Goal: Task Accomplishment & Management: Use online tool/utility

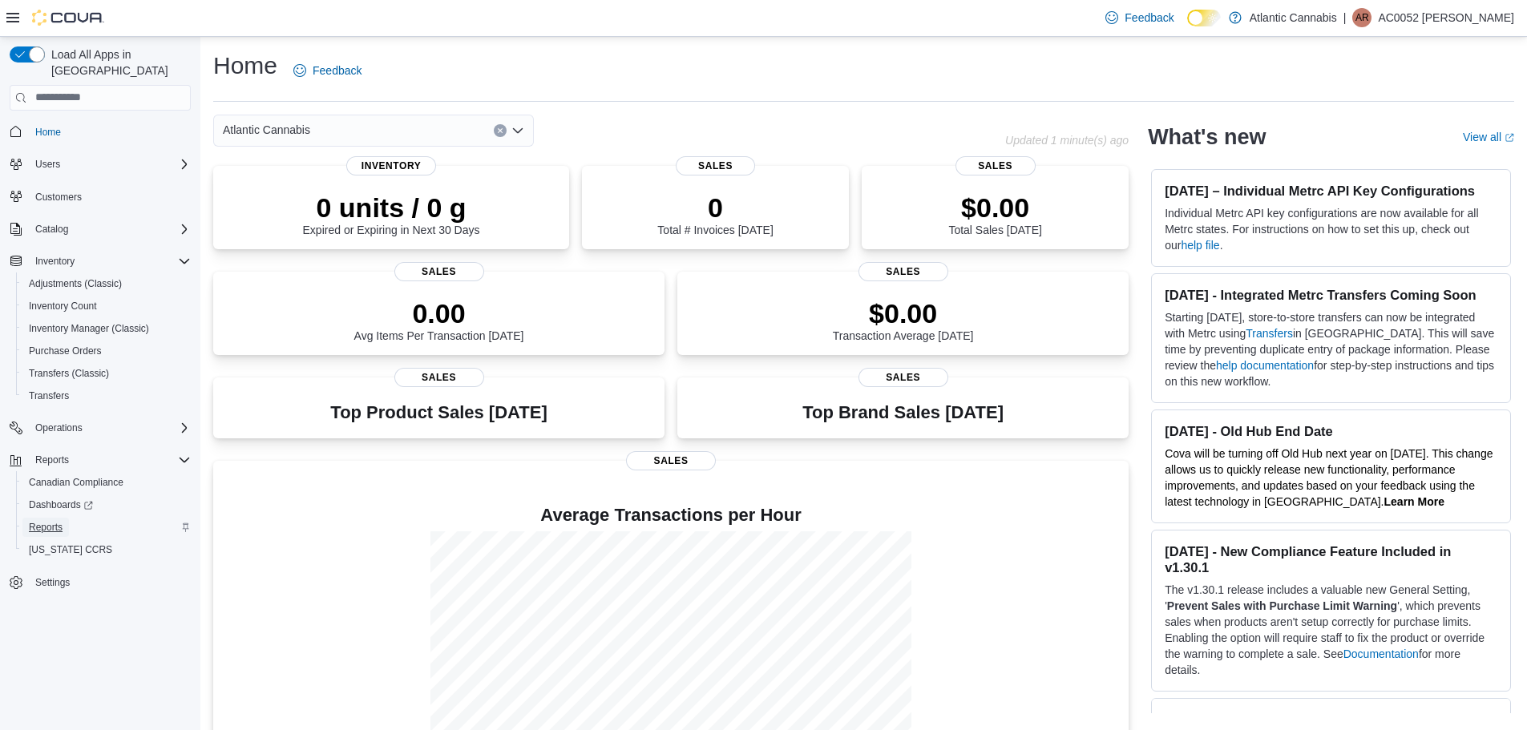
click at [56, 518] on span "Reports" at bounding box center [46, 527] width 34 height 19
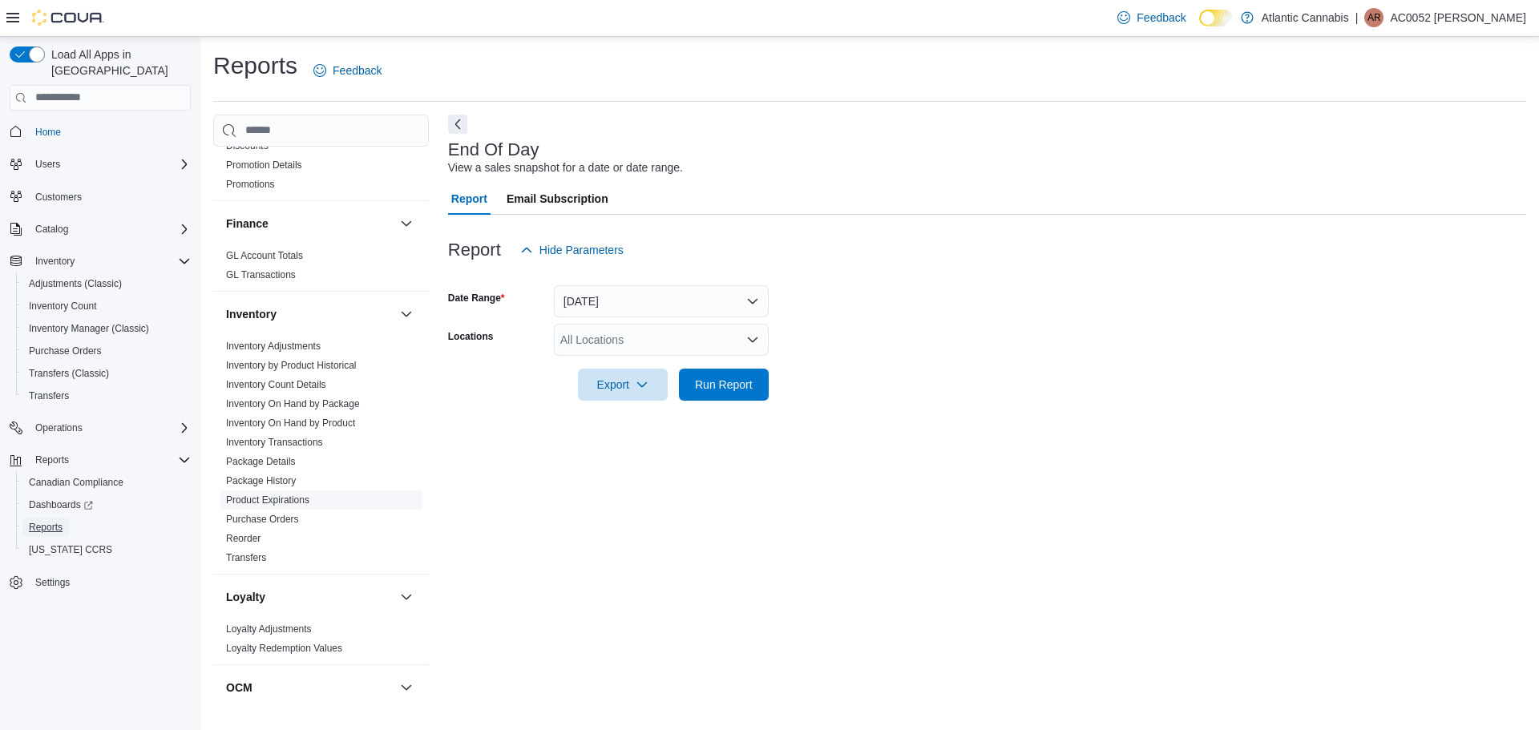
scroll to position [401, 0]
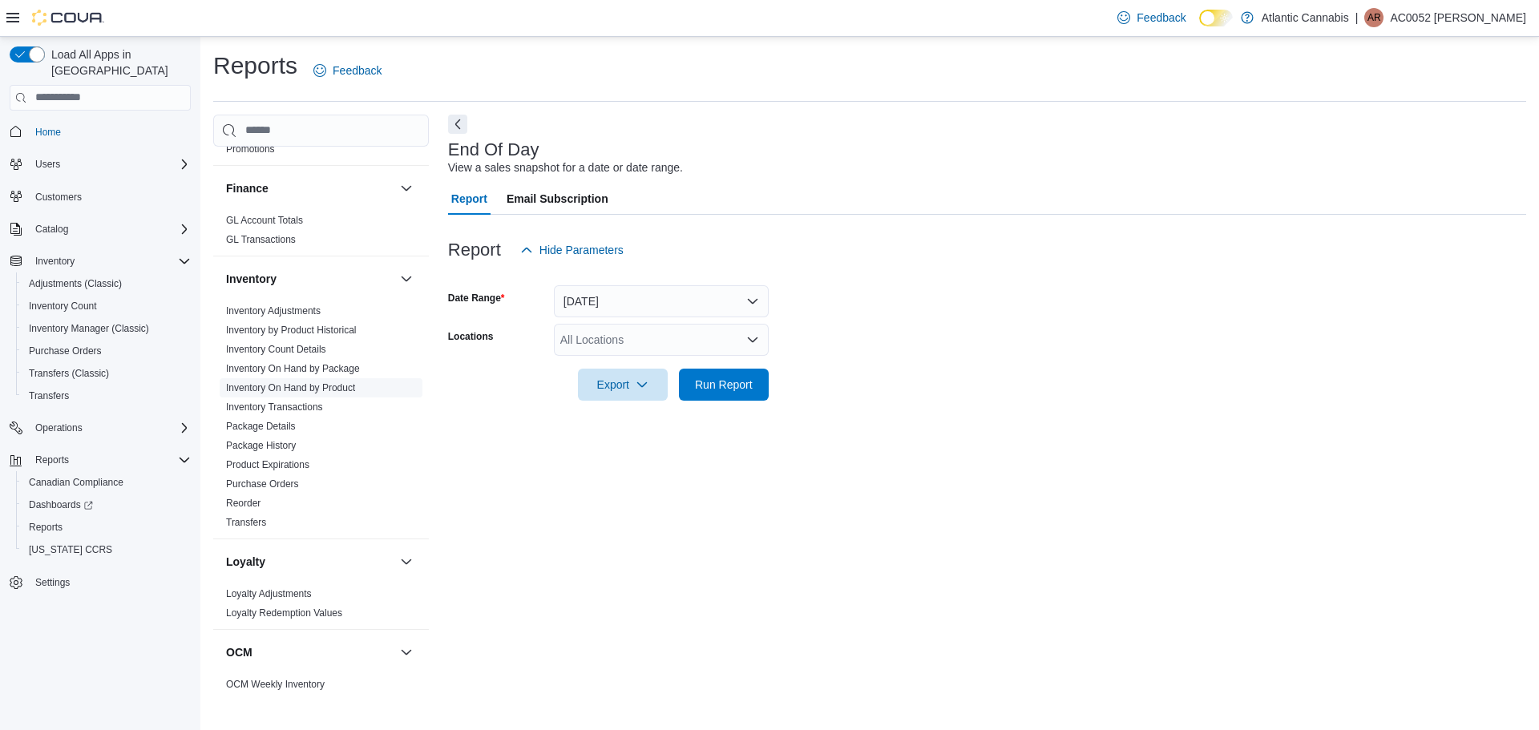
click at [317, 383] on link "Inventory On Hand by Product" at bounding box center [290, 387] width 129 height 11
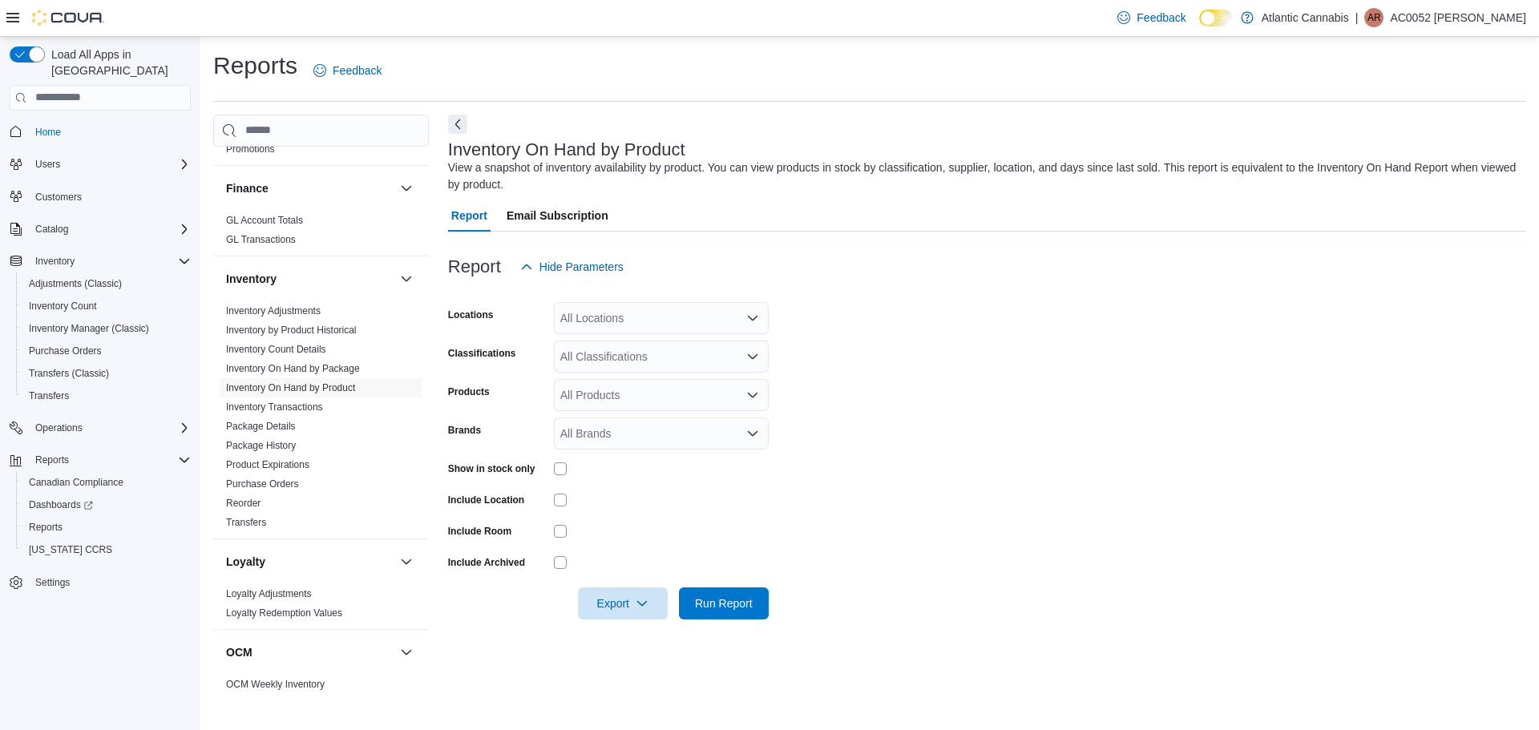
click at [605, 321] on div "All Locations" at bounding box center [661, 318] width 215 height 32
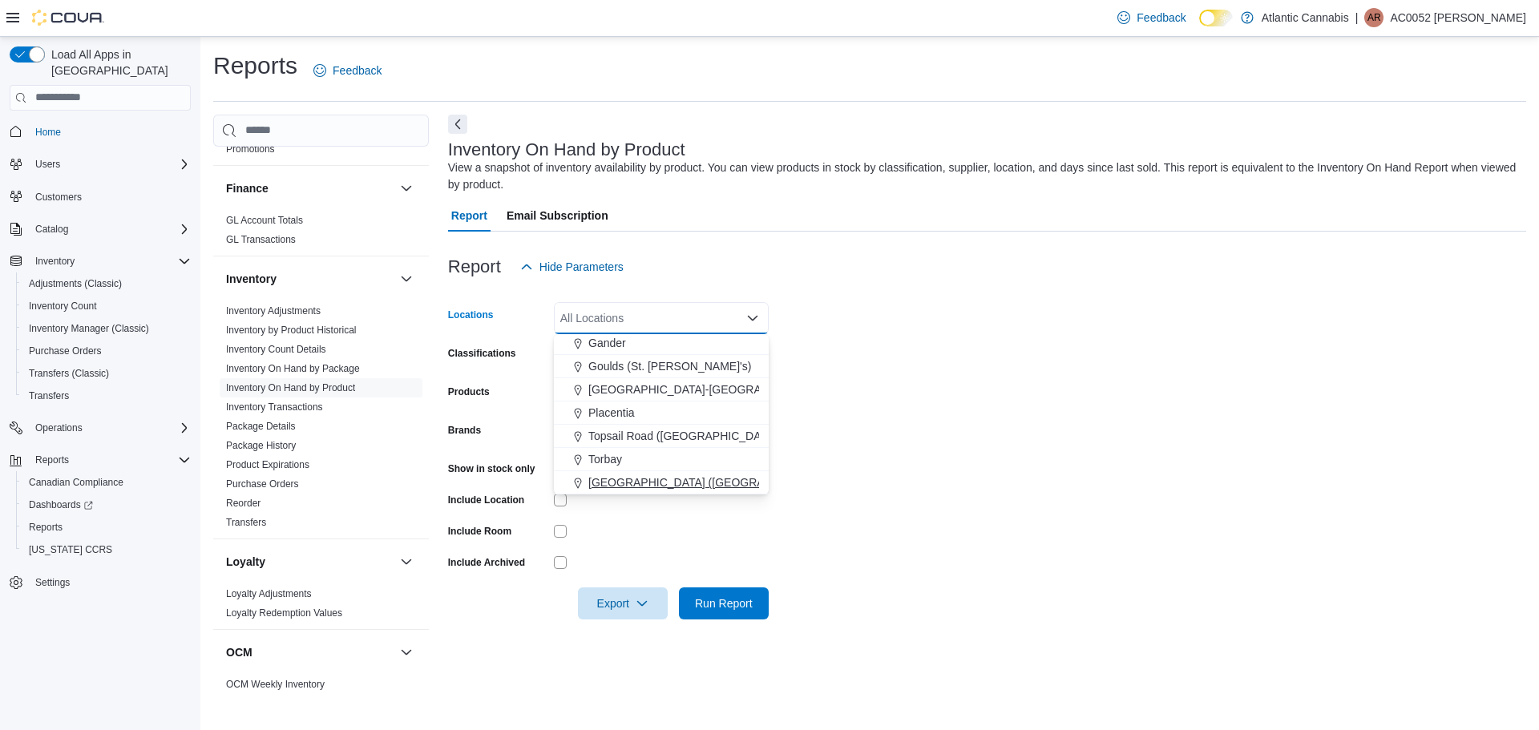
click at [637, 481] on span "[GEOGRAPHIC_DATA] ([GEOGRAPHIC_DATA][PERSON_NAME])" at bounding box center [756, 483] width 337 height 16
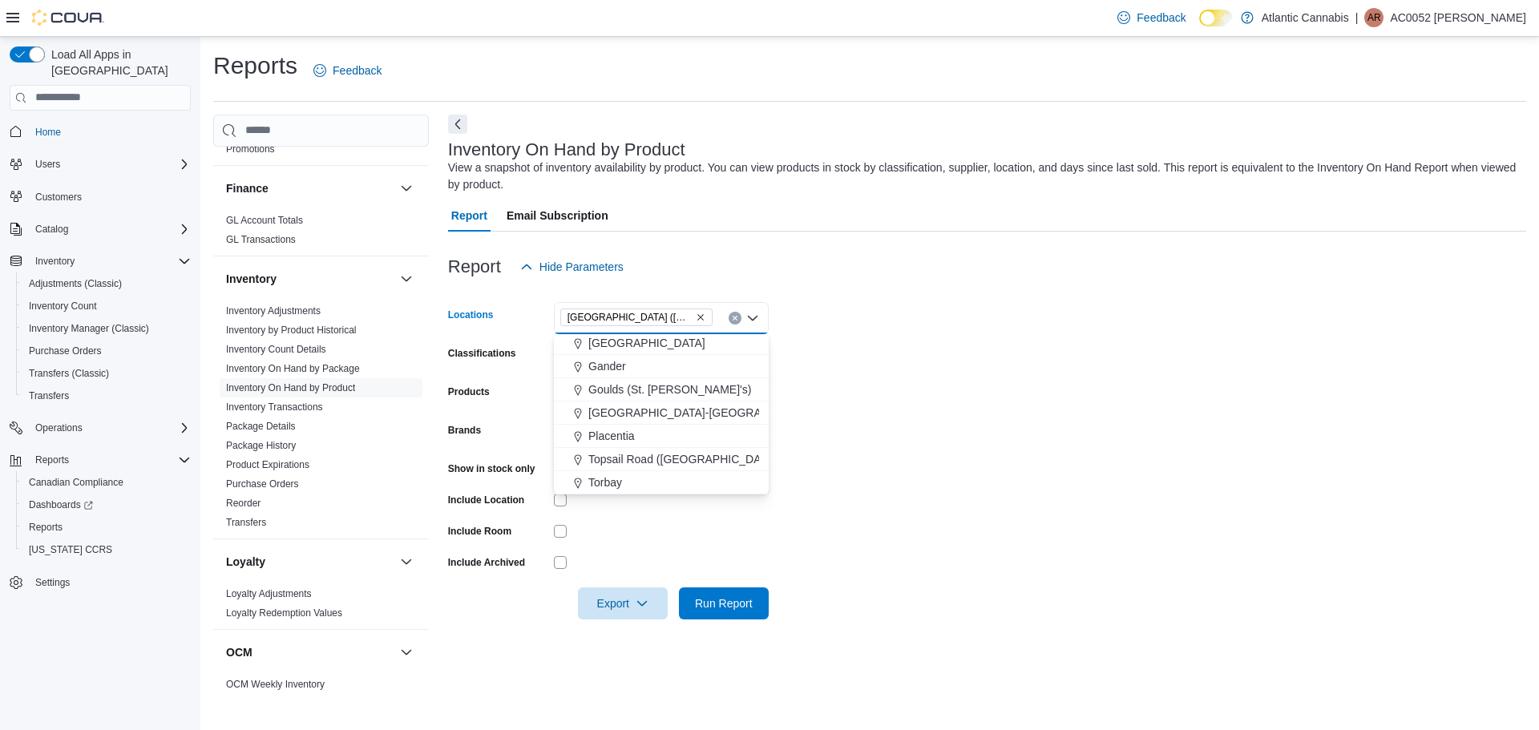
scroll to position [72, 0]
click at [922, 443] on form "Locations [GEOGRAPHIC_DATA] ([GEOGRAPHIC_DATA][PERSON_NAME]) Combo box. Selecte…" at bounding box center [987, 451] width 1078 height 337
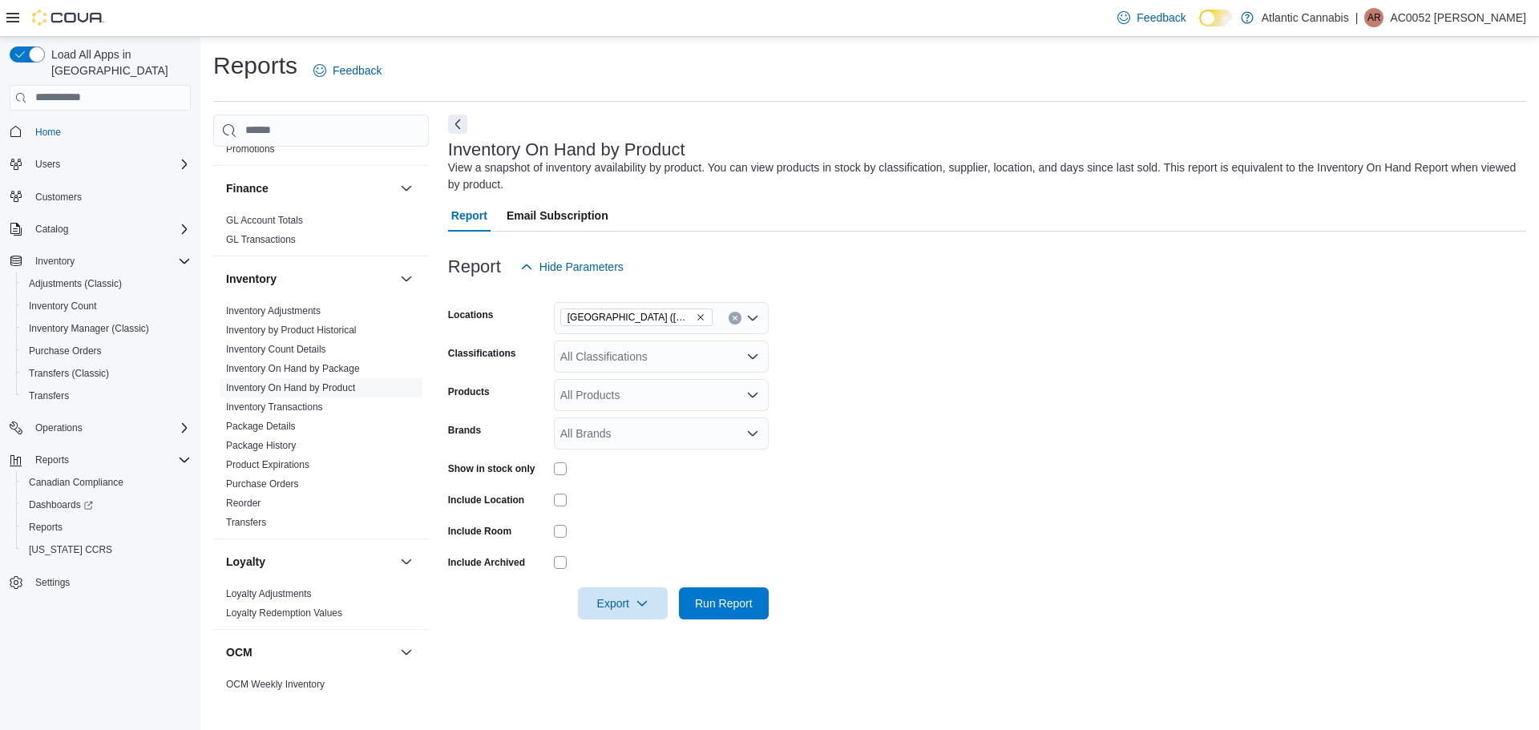
click at [683, 359] on div "All Classifications" at bounding box center [661, 357] width 215 height 32
click at [624, 479] on span "Capsules" at bounding box center [619, 477] width 46 height 16
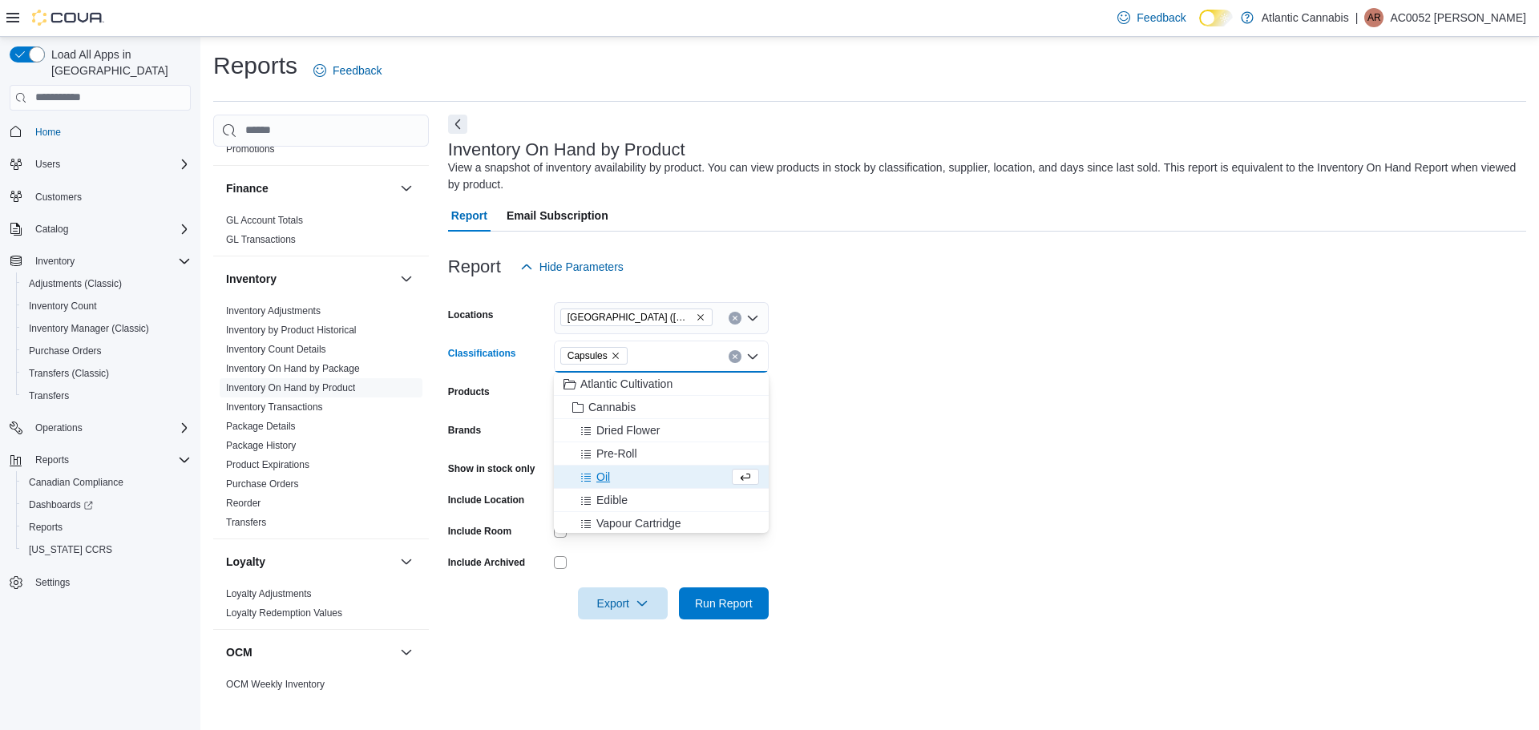
click at [624, 476] on div "Oil" at bounding box center [646, 477] width 165 height 16
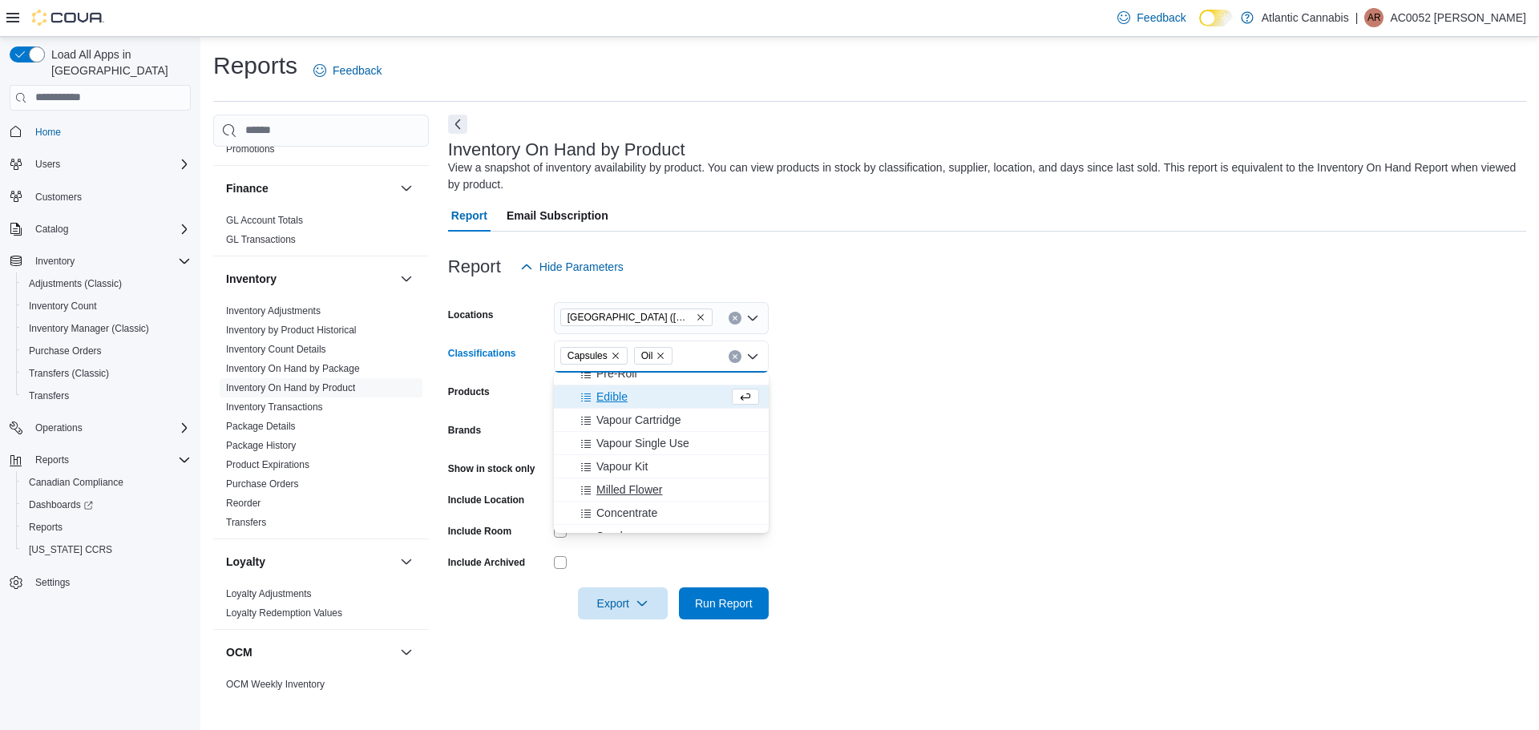
click at [643, 488] on span "Milled Flower" at bounding box center [629, 490] width 66 height 16
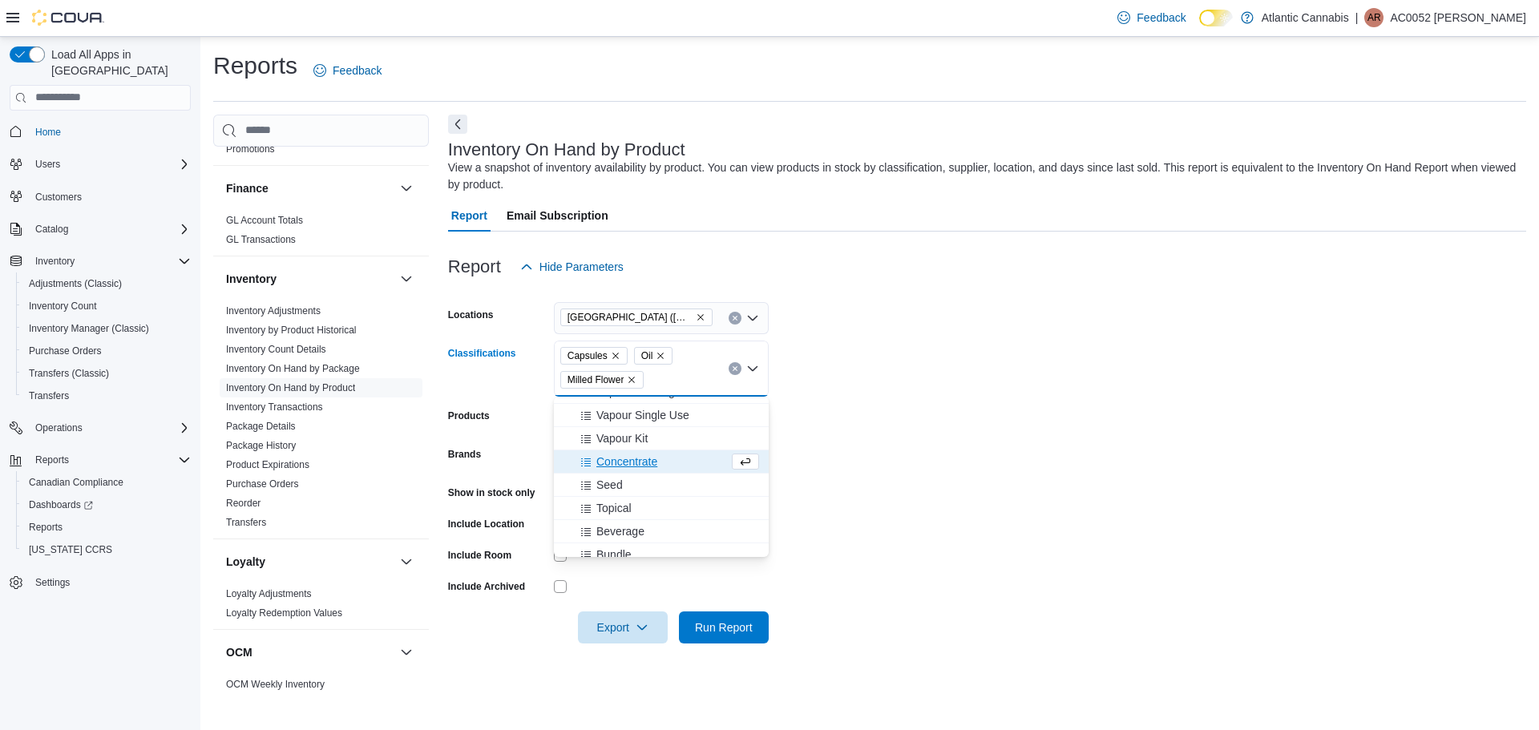
scroll to position [160, 0]
click at [656, 471] on button "Topical" at bounding box center [661, 480] width 215 height 23
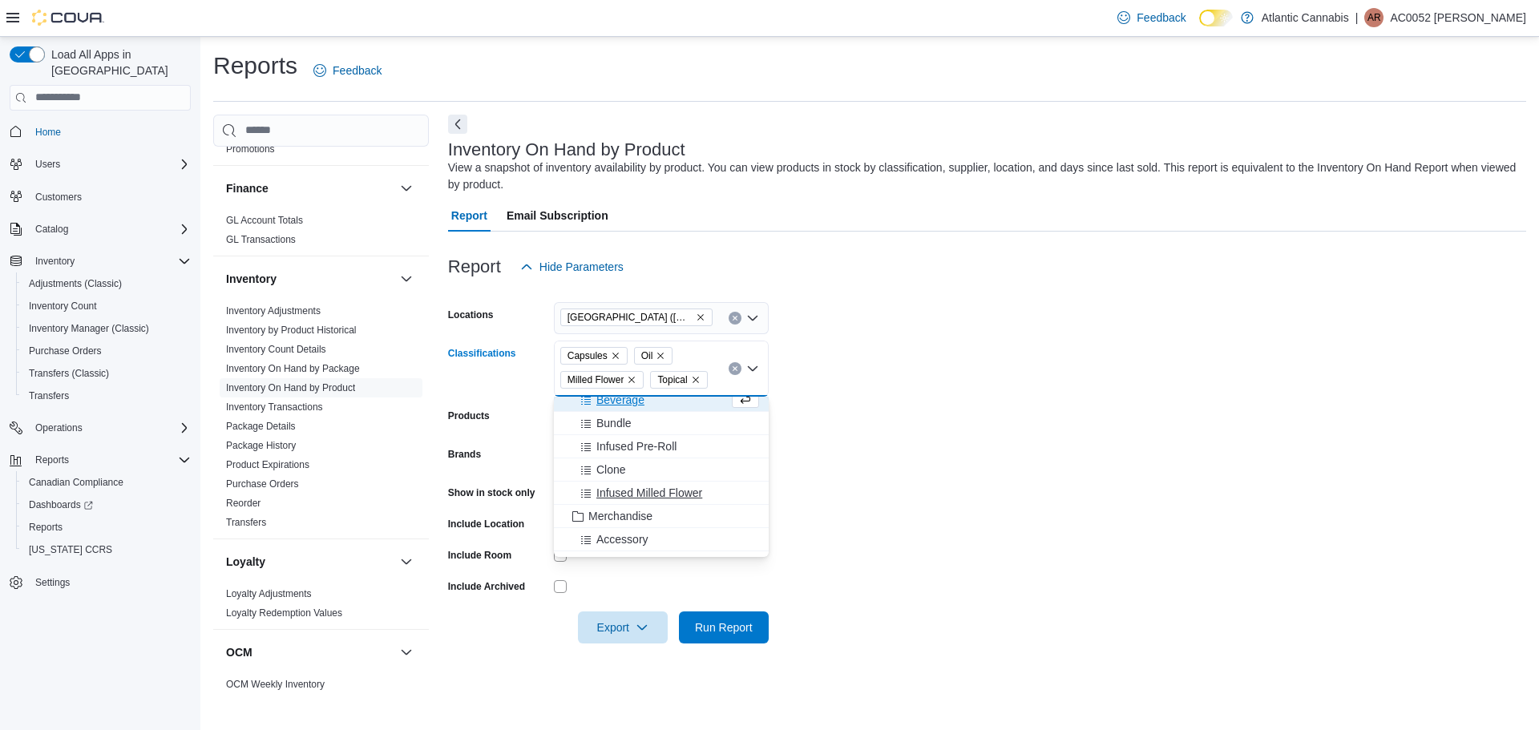
click at [669, 495] on span "Infused Milled Flower" at bounding box center [649, 493] width 106 height 16
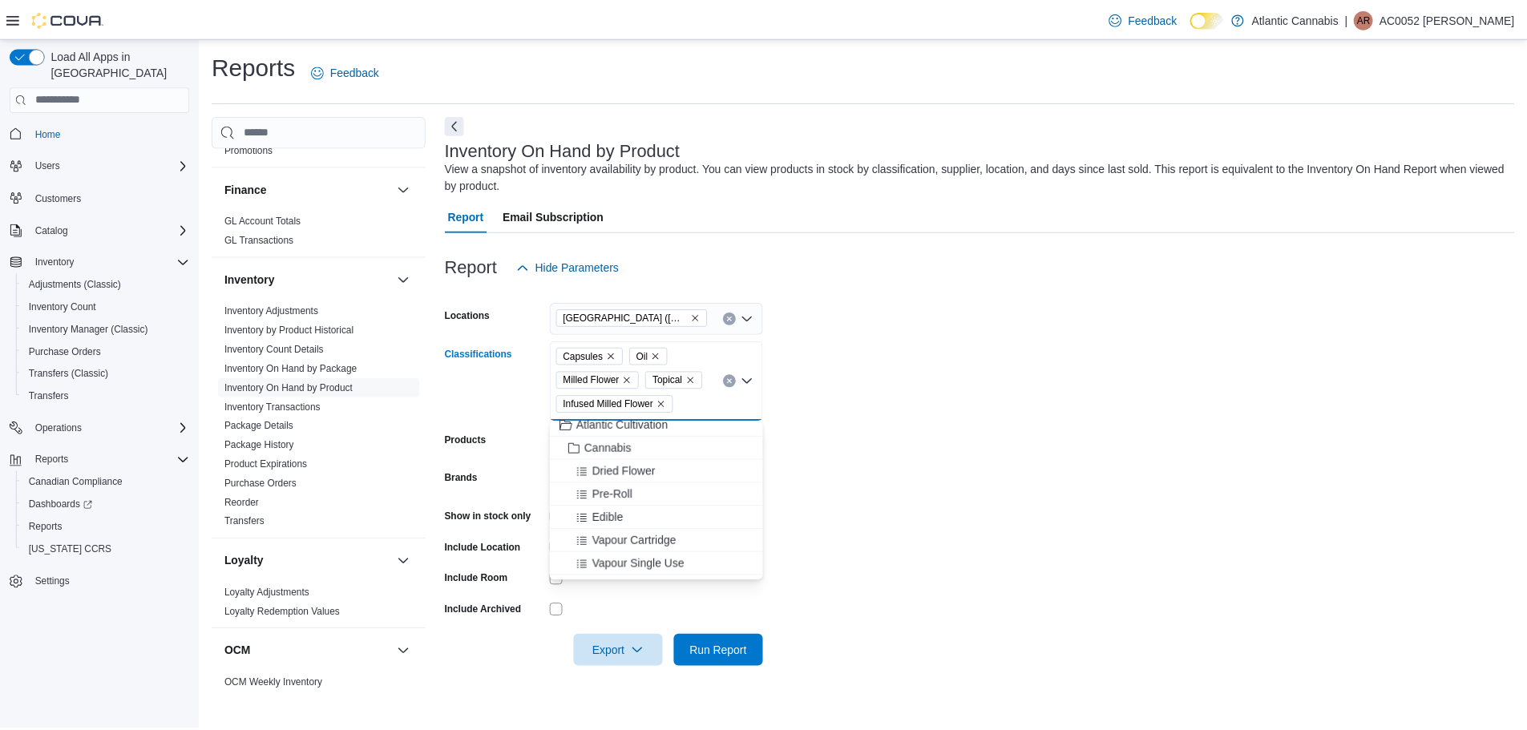
scroll to position [0, 0]
click at [864, 614] on form "Locations [GEOGRAPHIC_DATA] ([GEOGRAPHIC_DATA][PERSON_NAME]) Classifications Ca…" at bounding box center [987, 475] width 1078 height 385
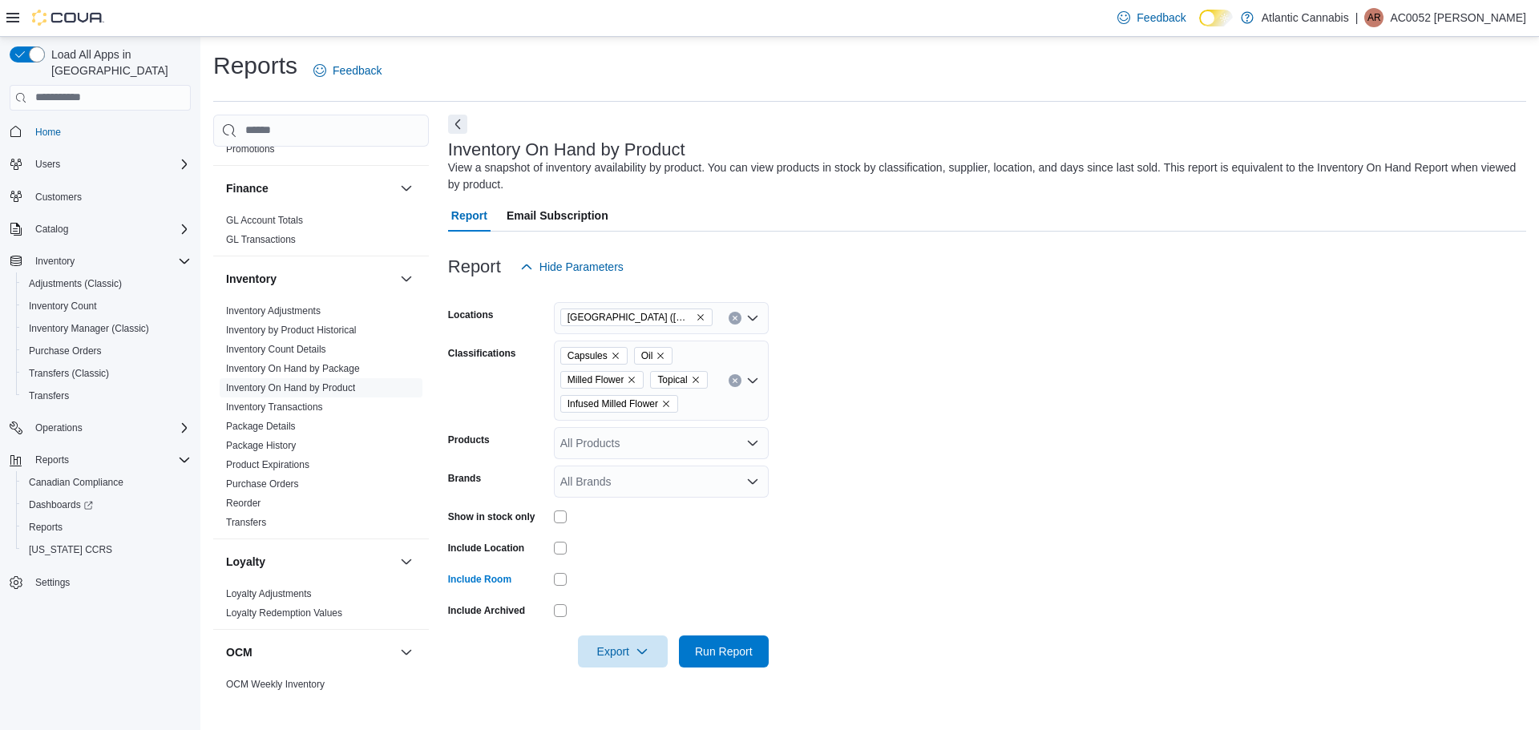
click at [564, 637] on div "Export Run Report" at bounding box center [608, 652] width 321 height 32
click at [726, 652] on span "Run Report" at bounding box center [724, 651] width 58 height 16
click at [629, 660] on span "Export" at bounding box center [623, 651] width 71 height 32
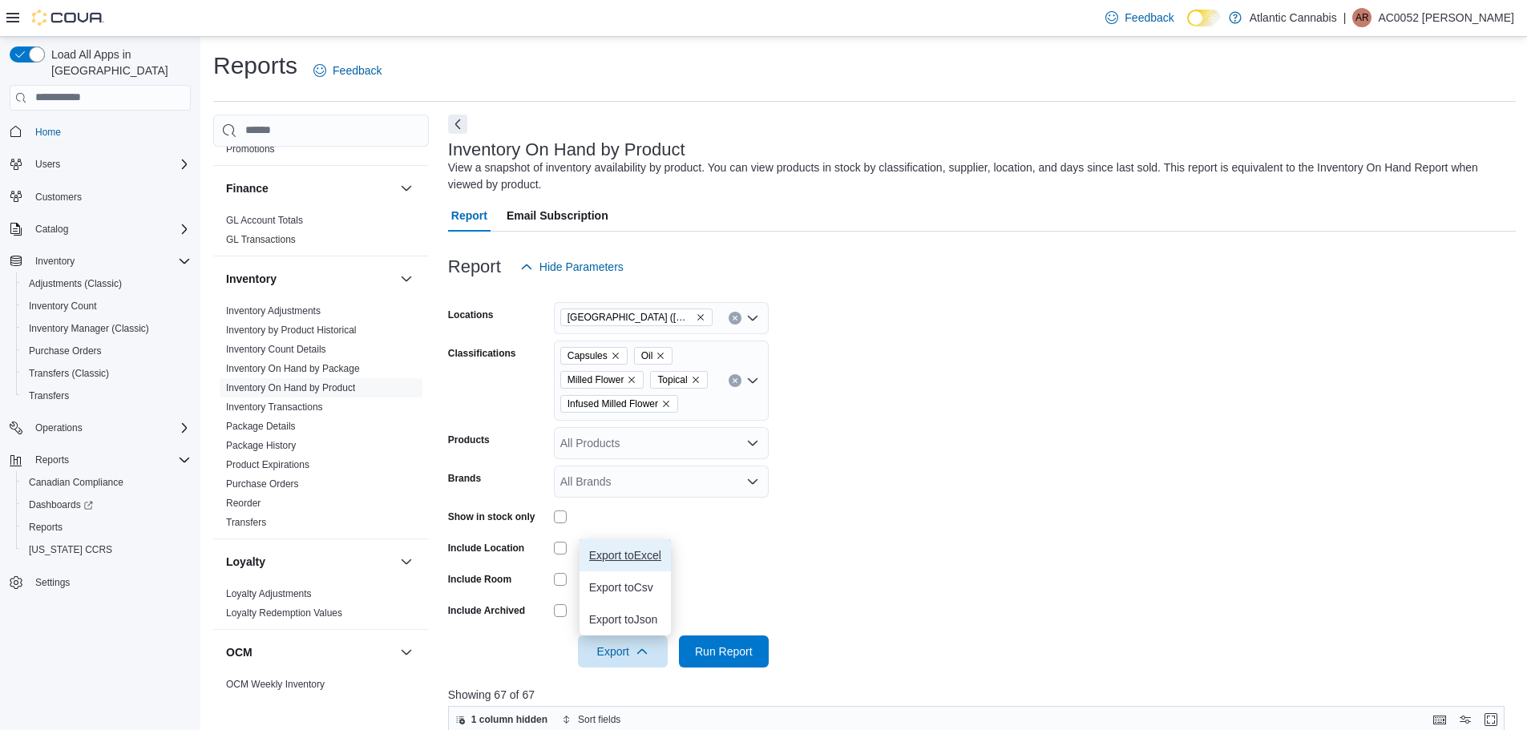
click at [653, 549] on span "Export to Excel" at bounding box center [625, 555] width 72 height 13
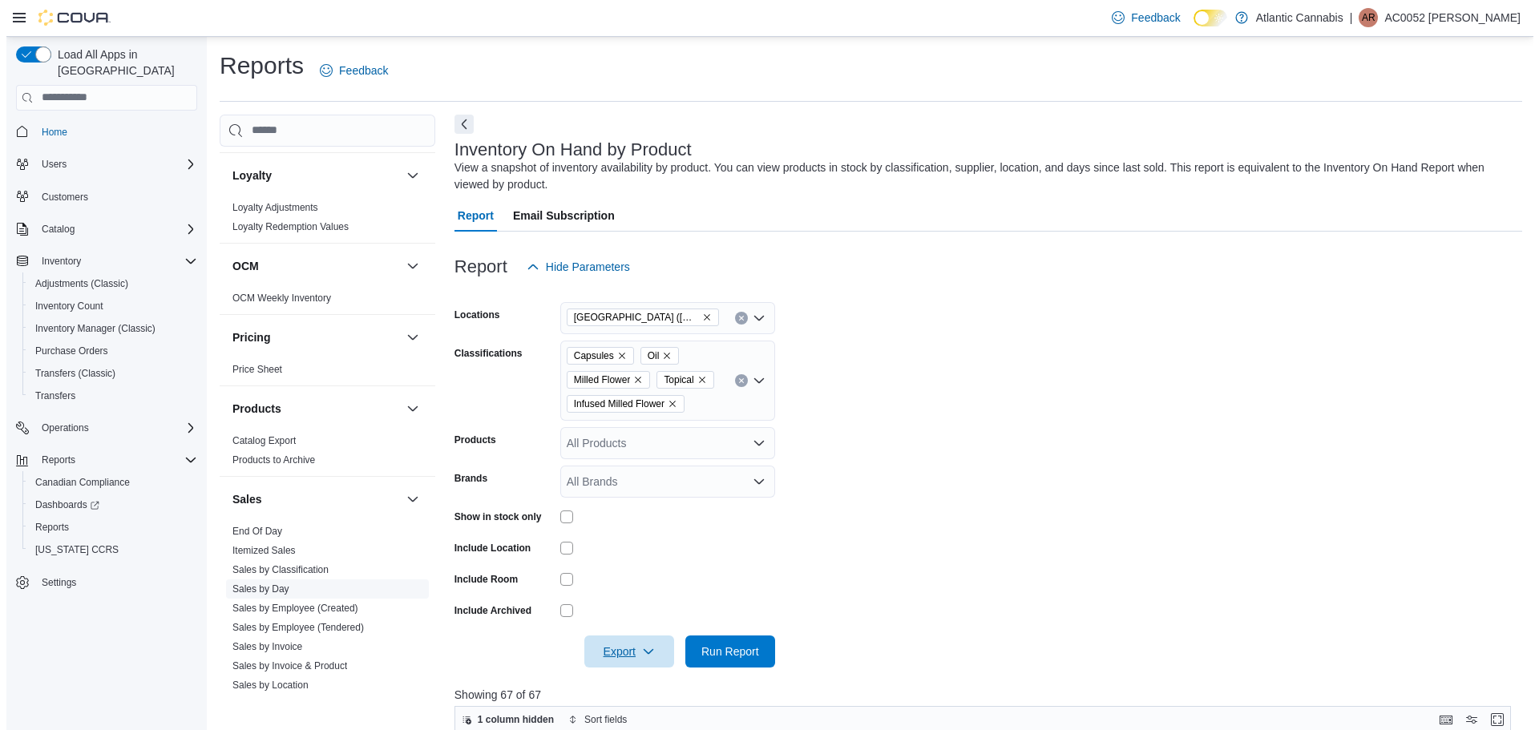
scroll to position [802, 0]
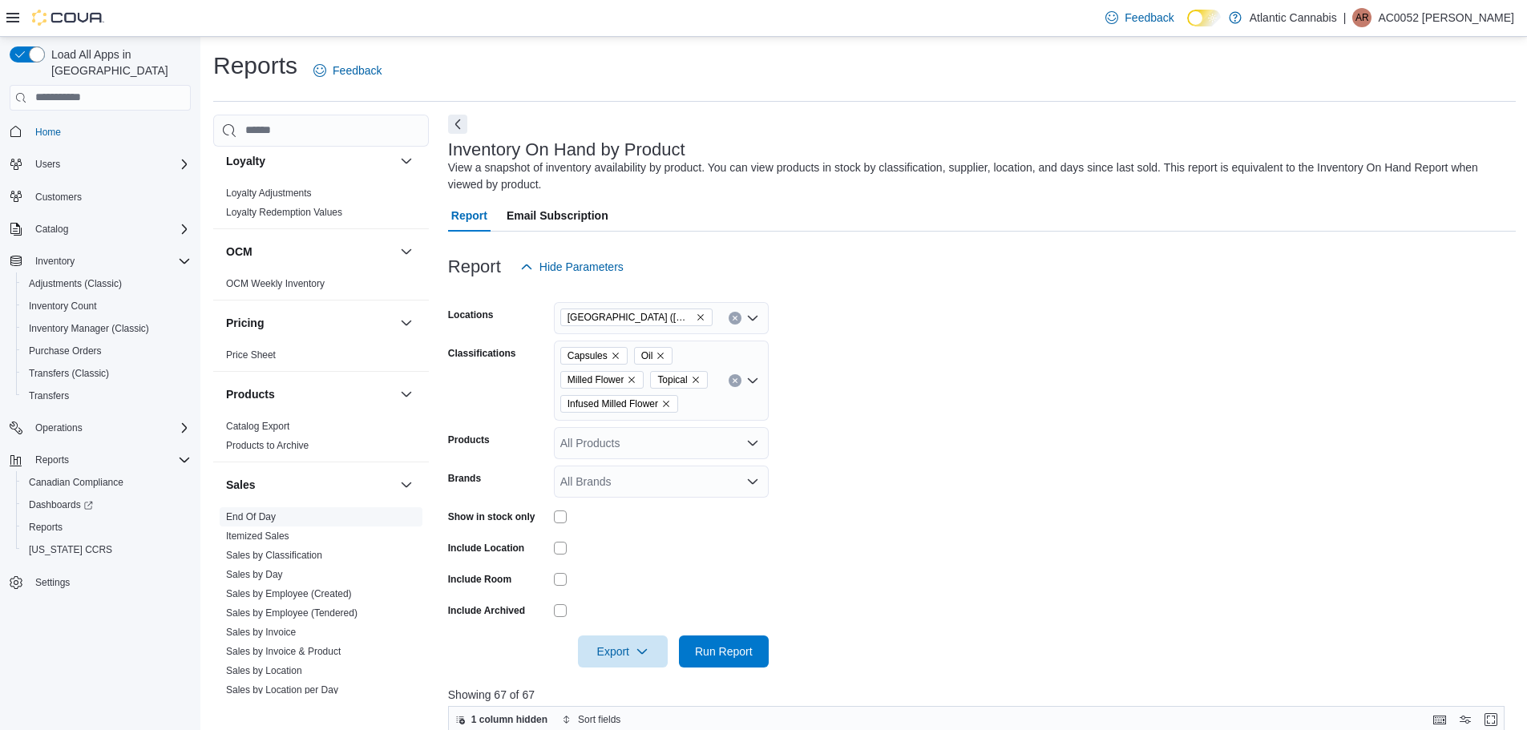
click at [270, 524] on span "End Of Day" at bounding box center [321, 516] width 203 height 19
click at [270, 511] on link "End Of Day" at bounding box center [251, 516] width 50 height 11
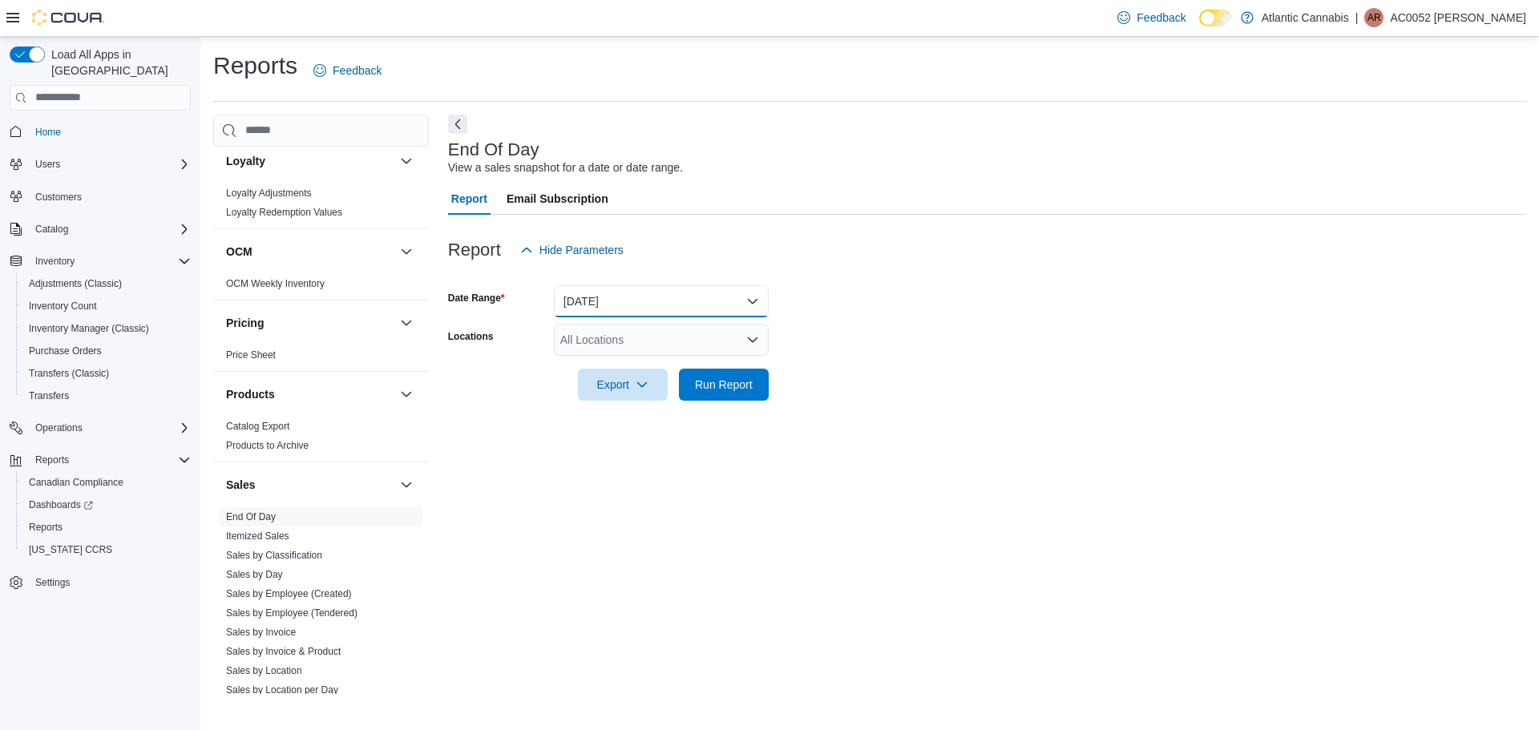
click at [749, 292] on button "[DATE]" at bounding box center [661, 301] width 215 height 32
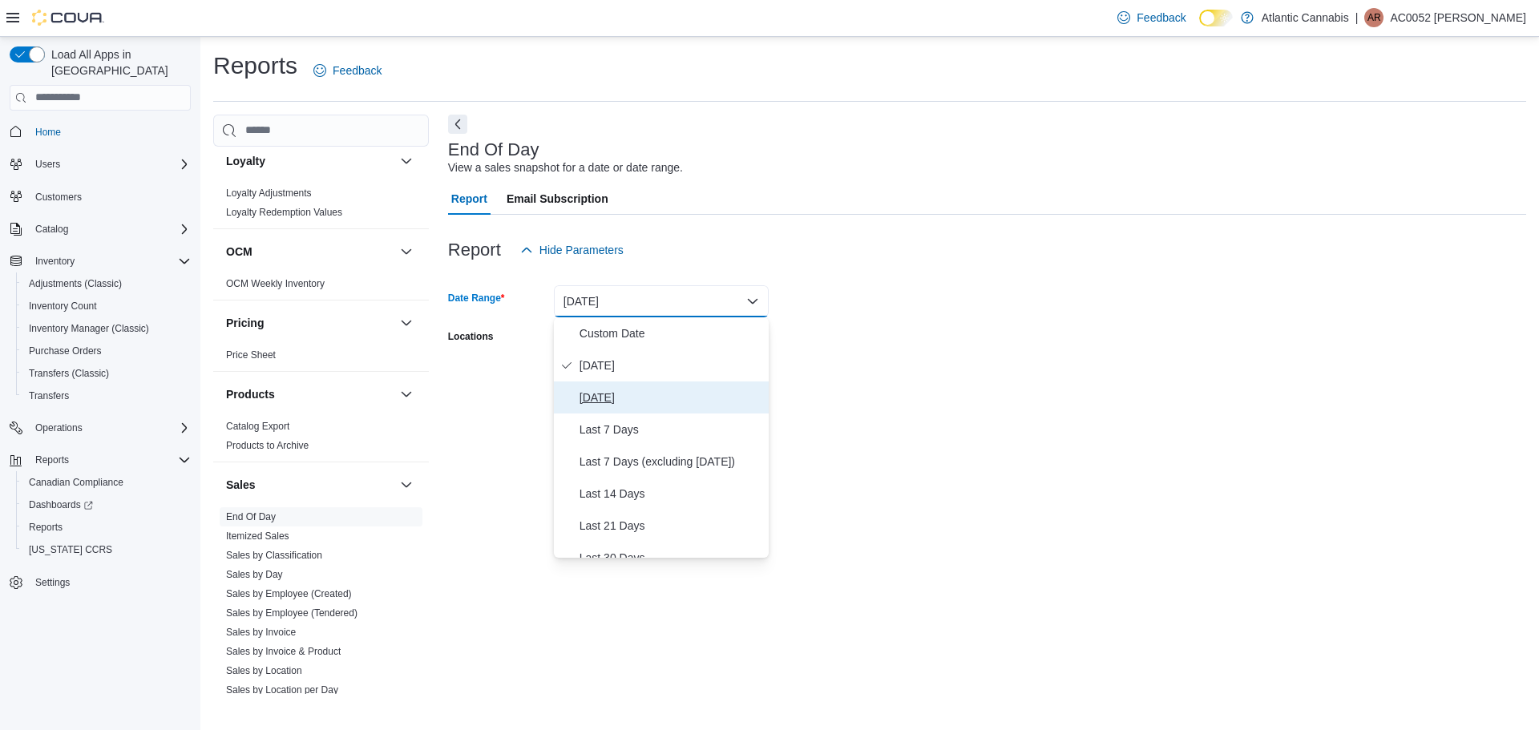
click at [635, 392] on span "[DATE]" at bounding box center [671, 397] width 183 height 19
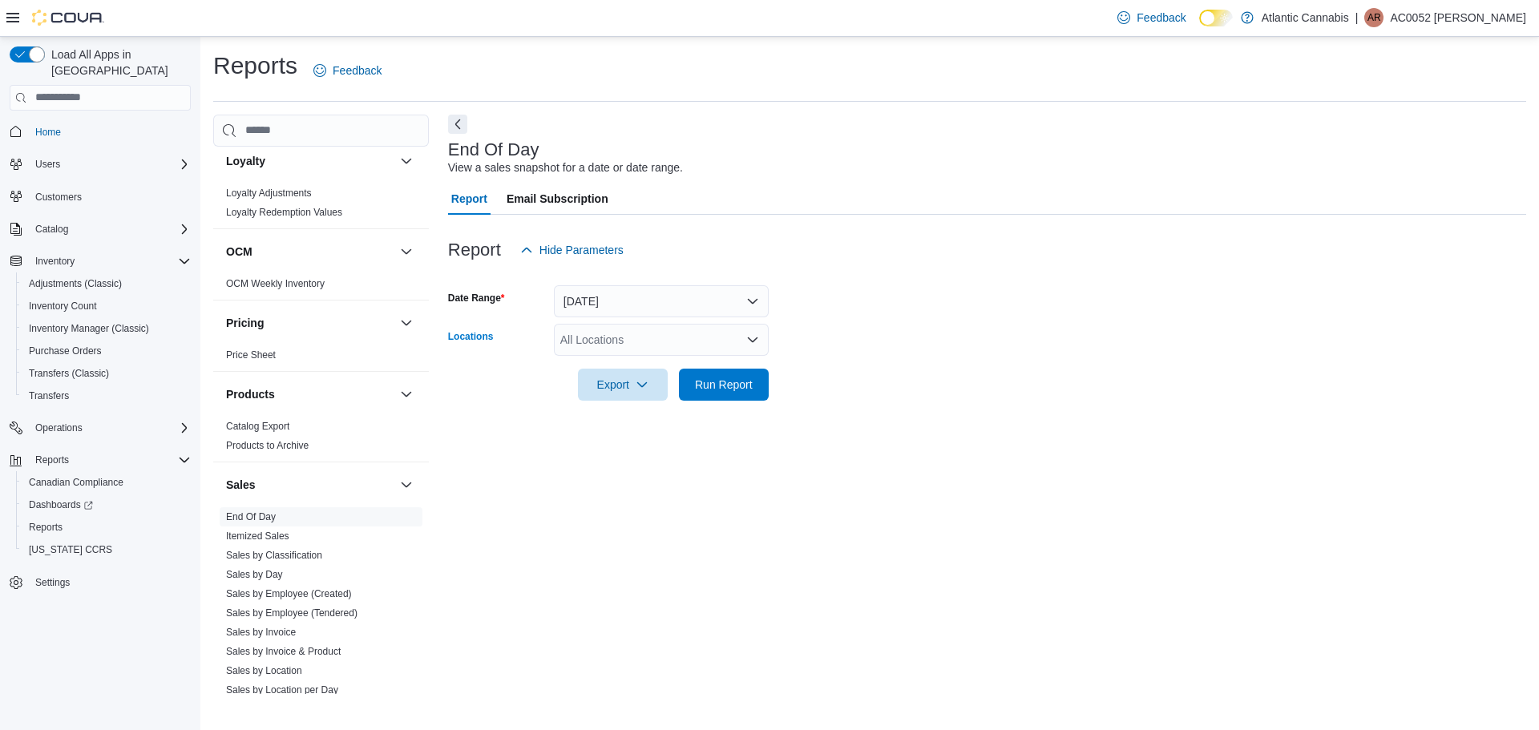
click at [645, 342] on div "All Locations" at bounding box center [661, 340] width 215 height 32
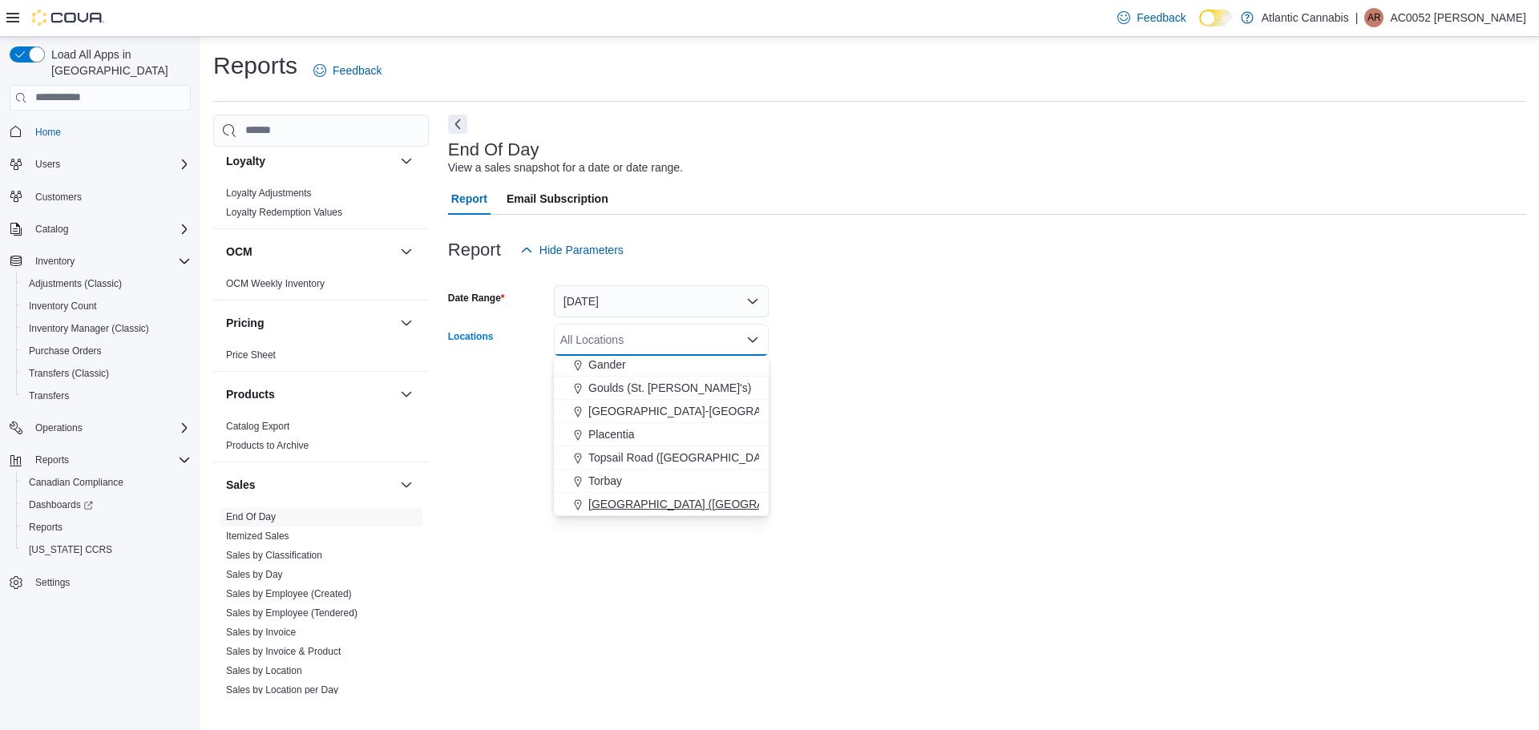
click at [626, 499] on span "[GEOGRAPHIC_DATA] ([GEOGRAPHIC_DATA][PERSON_NAME])" at bounding box center [756, 504] width 337 height 16
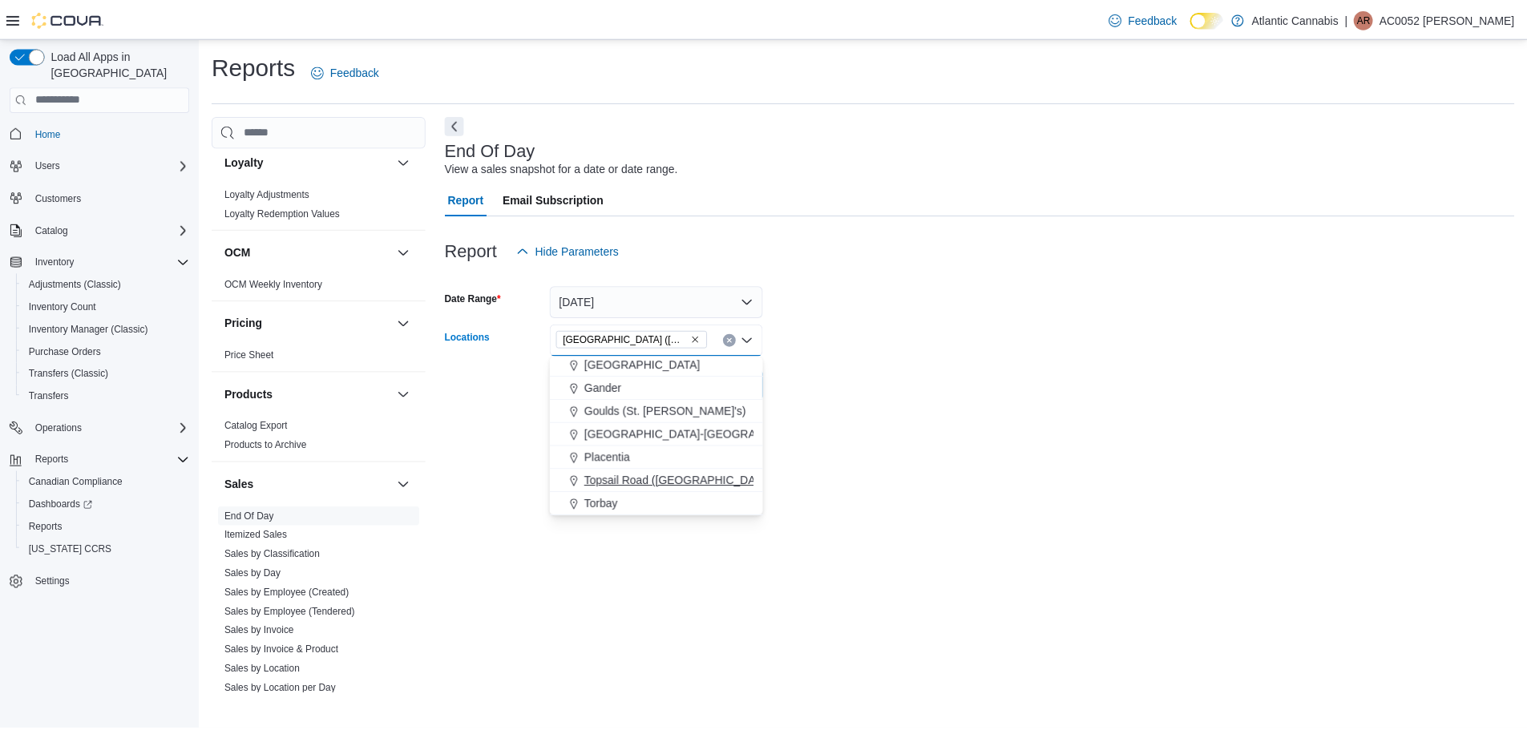
scroll to position [72, 0]
click at [930, 406] on div at bounding box center [987, 410] width 1078 height 19
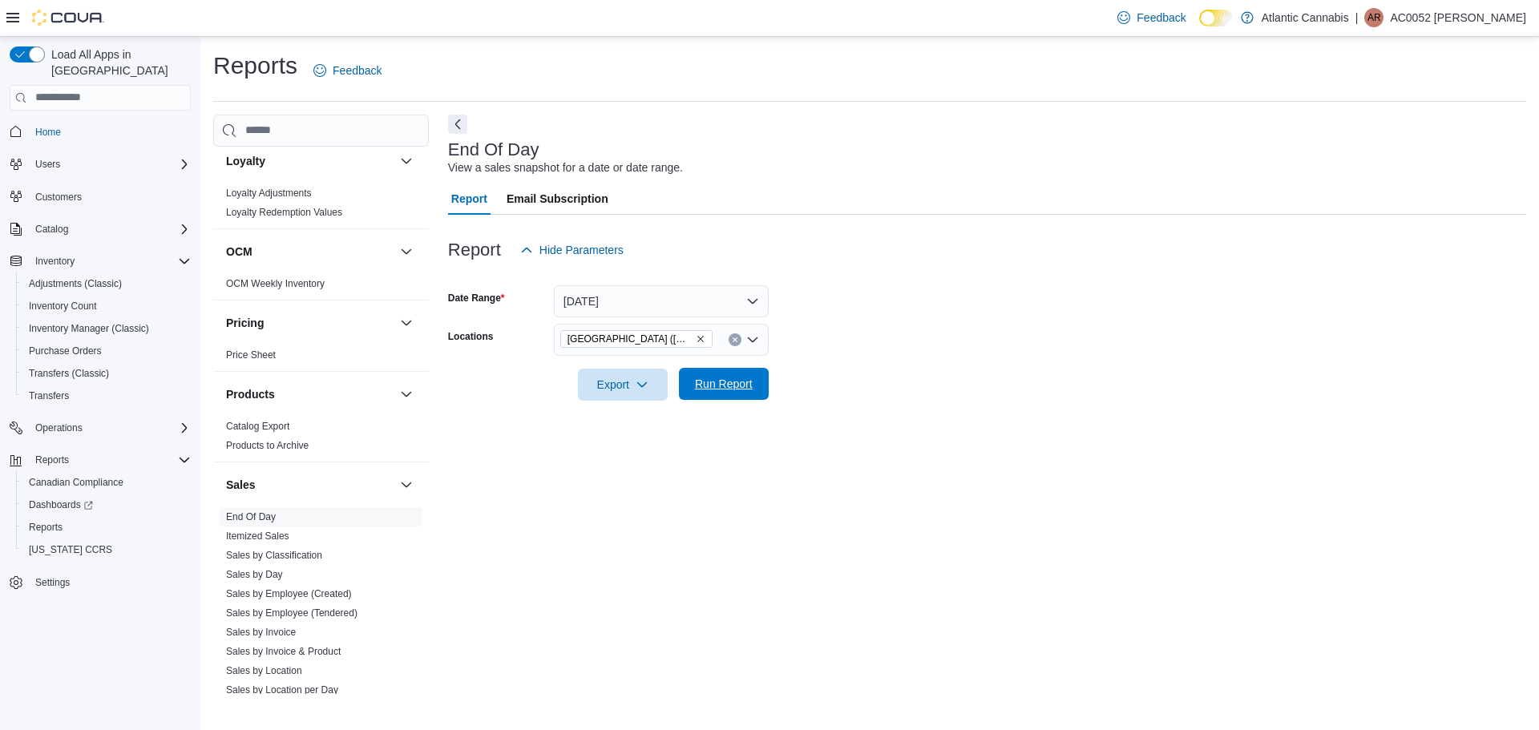
click at [721, 383] on span "Run Report" at bounding box center [724, 384] width 58 height 16
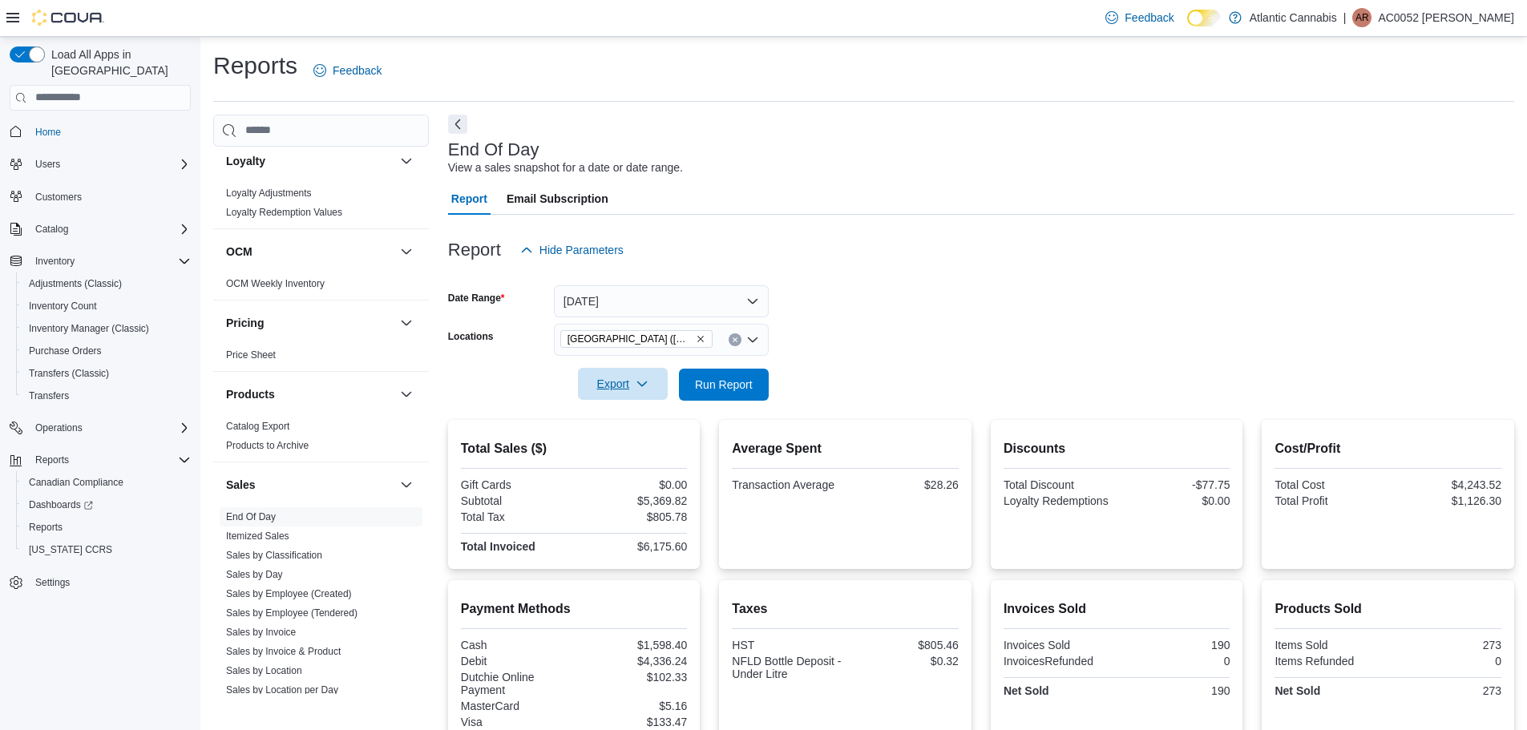
click at [625, 375] on span "Export" at bounding box center [623, 384] width 71 height 32
click at [629, 418] on span "Export to Excel" at bounding box center [625, 416] width 72 height 13
